Goal: Complete application form

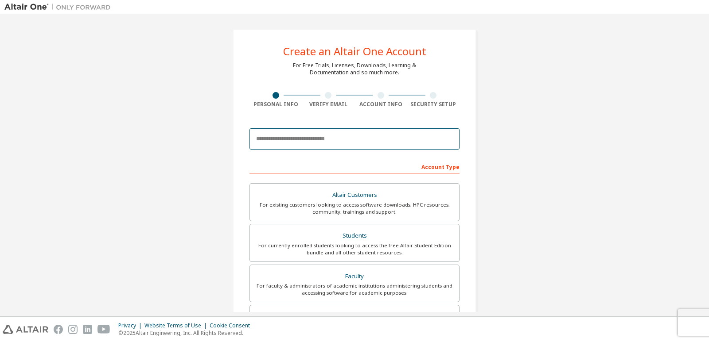
click at [343, 143] on input "email" at bounding box center [354, 138] width 210 height 21
click at [370, 140] on input "email" at bounding box center [354, 138] width 210 height 21
click at [374, 138] on input "email" at bounding box center [354, 138] width 210 height 21
type input "*"
type input "**********"
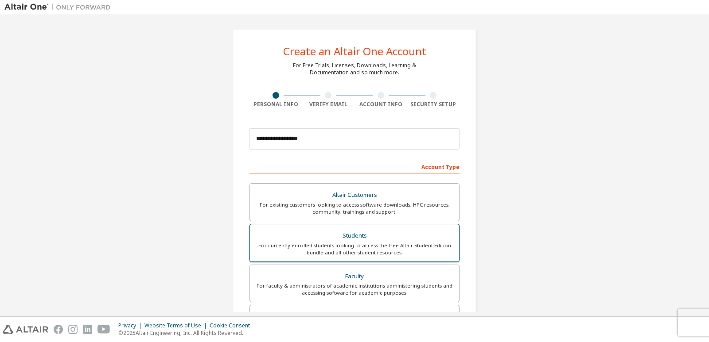
click at [391, 239] on div "Students" at bounding box center [354, 236] width 198 height 12
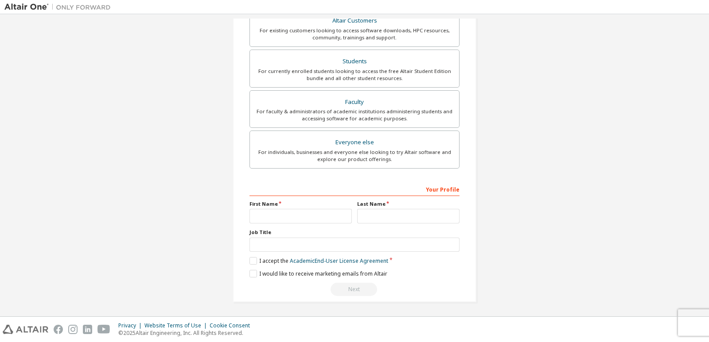
scroll to position [175, 0]
click at [290, 213] on input "text" at bounding box center [300, 215] width 102 height 15
type input "*"
type input "****"
type input "*******"
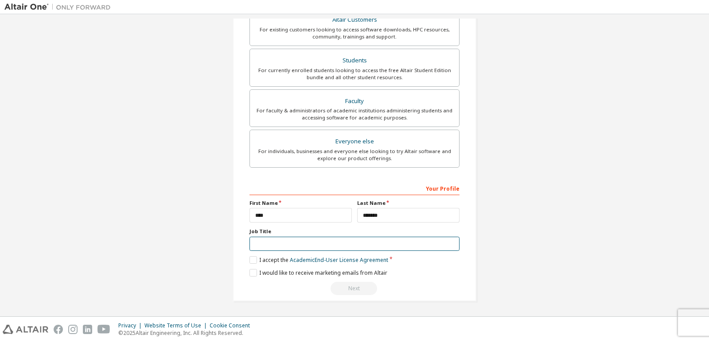
click at [387, 247] on input "text" at bounding box center [354, 244] width 210 height 15
type input "*"
click at [252, 260] on label "I accept the Academic End-User License Agreement" at bounding box center [318, 260] width 139 height 8
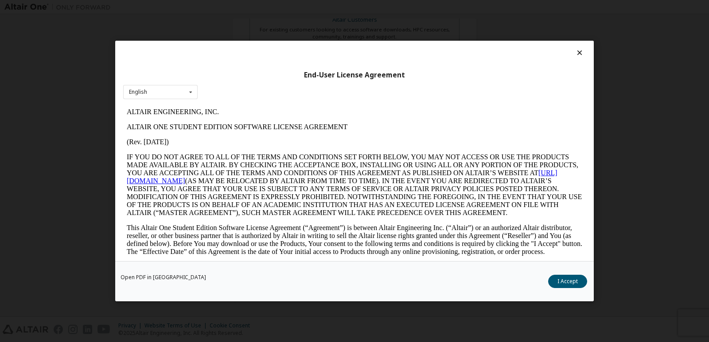
scroll to position [0, 0]
click at [154, 89] on div "English English" at bounding box center [160, 92] width 74 height 15
click at [159, 92] on div "English English" at bounding box center [160, 92] width 74 height 15
click at [320, 173] on p "IF YOU DO NOT AGREE TO ALL OF THE TERMS AND CONDITIONS SET FORTH BELOW, YOU MAY…" at bounding box center [354, 185] width 455 height 64
click at [563, 278] on button "I Accept" at bounding box center [567, 281] width 39 height 13
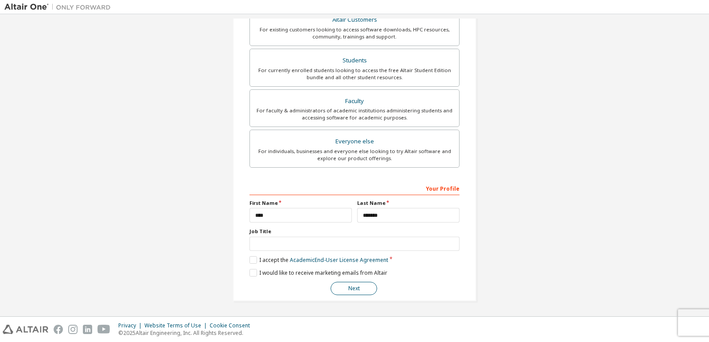
click at [345, 291] on button "Next" at bounding box center [353, 288] width 46 height 13
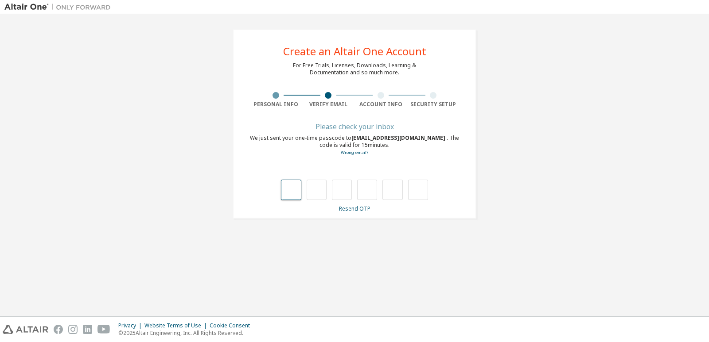
click at [291, 189] on input "text" at bounding box center [291, 190] width 20 height 20
type input "*"
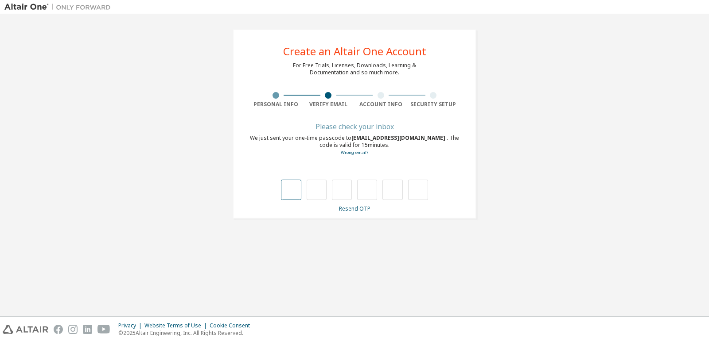
type input "*"
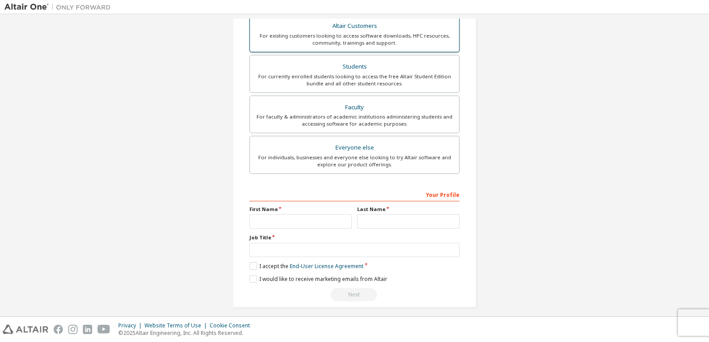
scroll to position [175, 0]
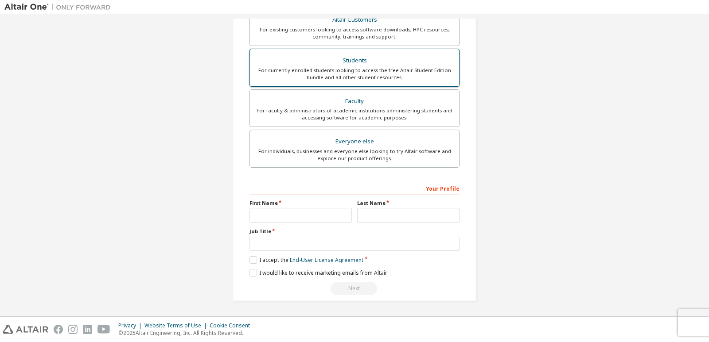
click at [348, 69] on div "For currently enrolled students looking to access the free Altair Student Editi…" at bounding box center [354, 74] width 198 height 14
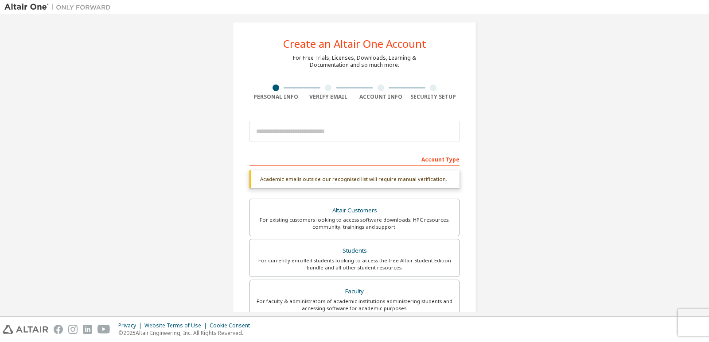
scroll to position [0, 0]
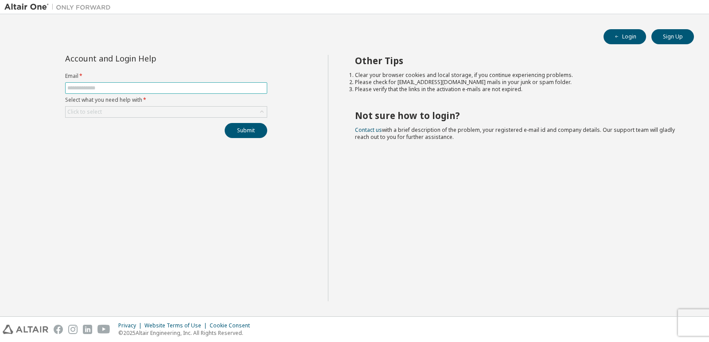
click at [198, 88] on input "text" at bounding box center [166, 88] width 198 height 7
type input "**********"
click at [218, 108] on div "Click to select" at bounding box center [166, 112] width 201 height 11
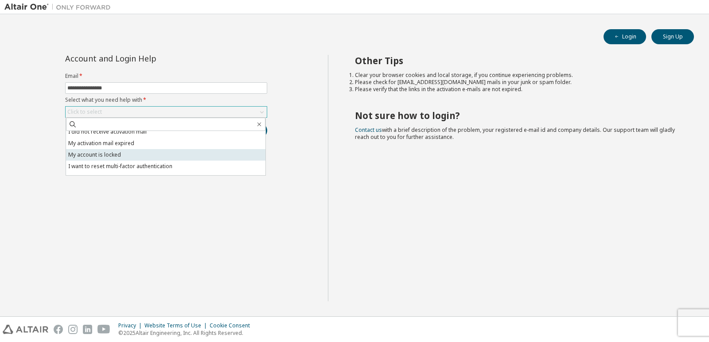
scroll to position [25, 0]
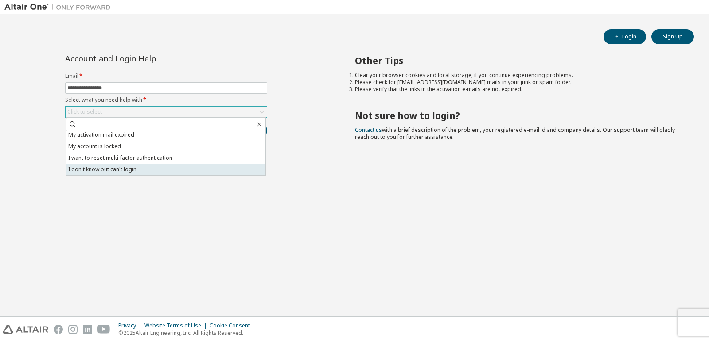
click at [185, 171] on li "I don't know but can't login" at bounding box center [165, 170] width 199 height 12
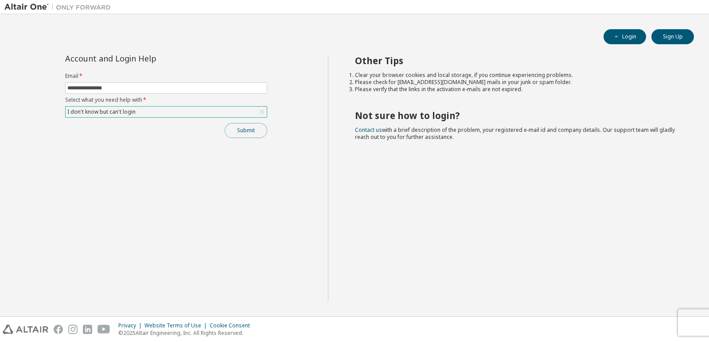
click at [242, 128] on button "Submit" at bounding box center [246, 130] width 43 height 15
